Goal: Information Seeking & Learning: Learn about a topic

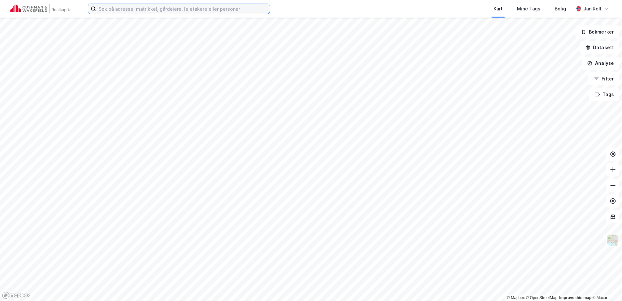
click at [147, 9] on input at bounding box center [183, 9] width 174 height 10
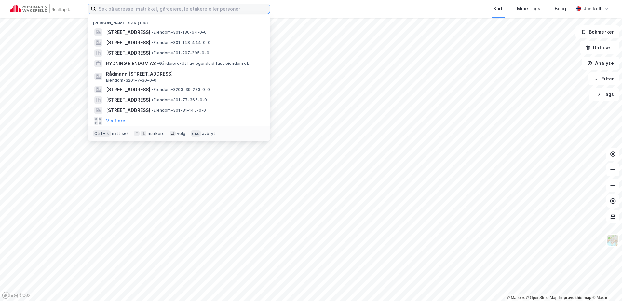
paste input "[STREET_ADDRESS][PERSON_NAME]"
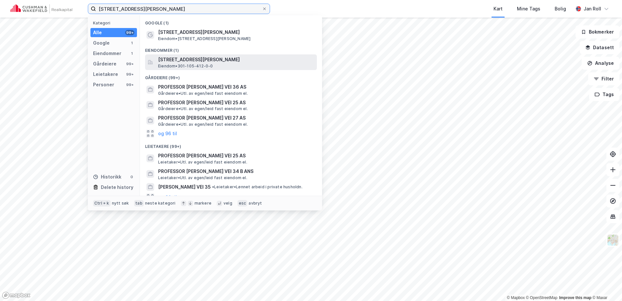
type input "[STREET_ADDRESS][PERSON_NAME]"
click at [188, 57] on span "[STREET_ADDRESS][PERSON_NAME]" at bounding box center [236, 60] width 156 height 8
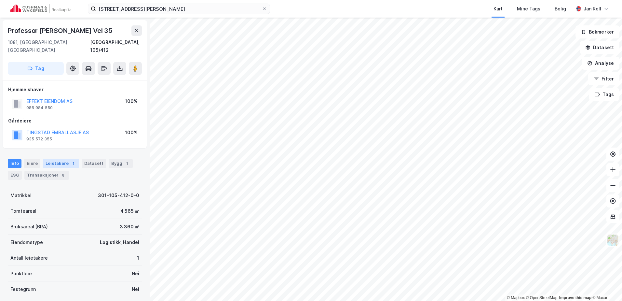
click at [60, 159] on div "Leietakere 1" at bounding box center [61, 163] width 36 height 9
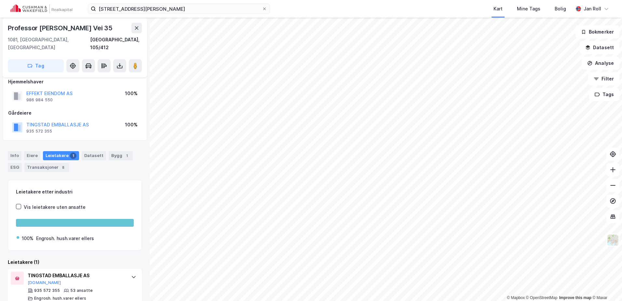
scroll to position [11, 0]
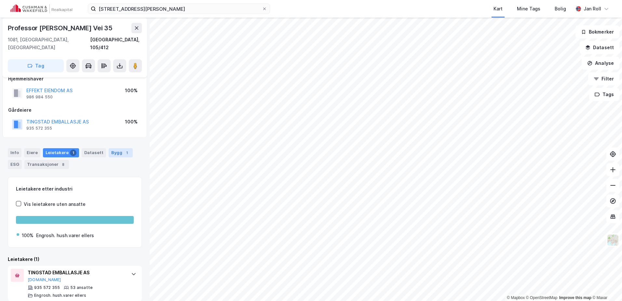
click at [117, 148] on div "Bygg 1" at bounding box center [121, 152] width 24 height 9
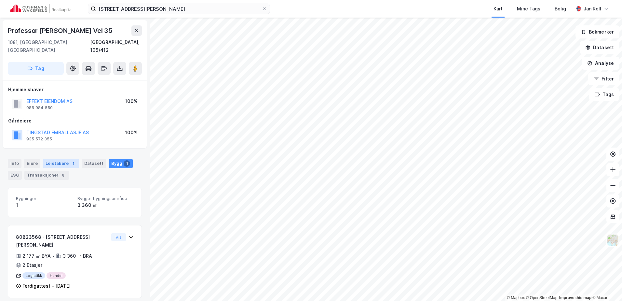
click at [62, 159] on div "Leietakere 1" at bounding box center [61, 163] width 36 height 9
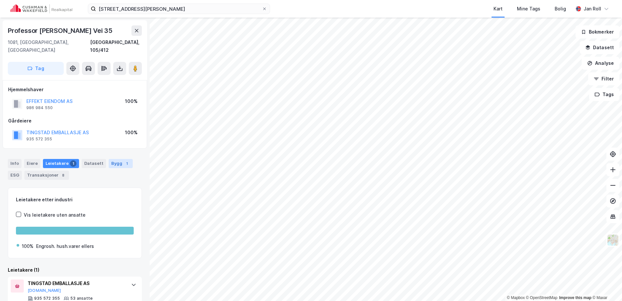
click at [112, 159] on div "Bygg 1" at bounding box center [121, 163] width 24 height 9
